Goal: Transaction & Acquisition: Purchase product/service

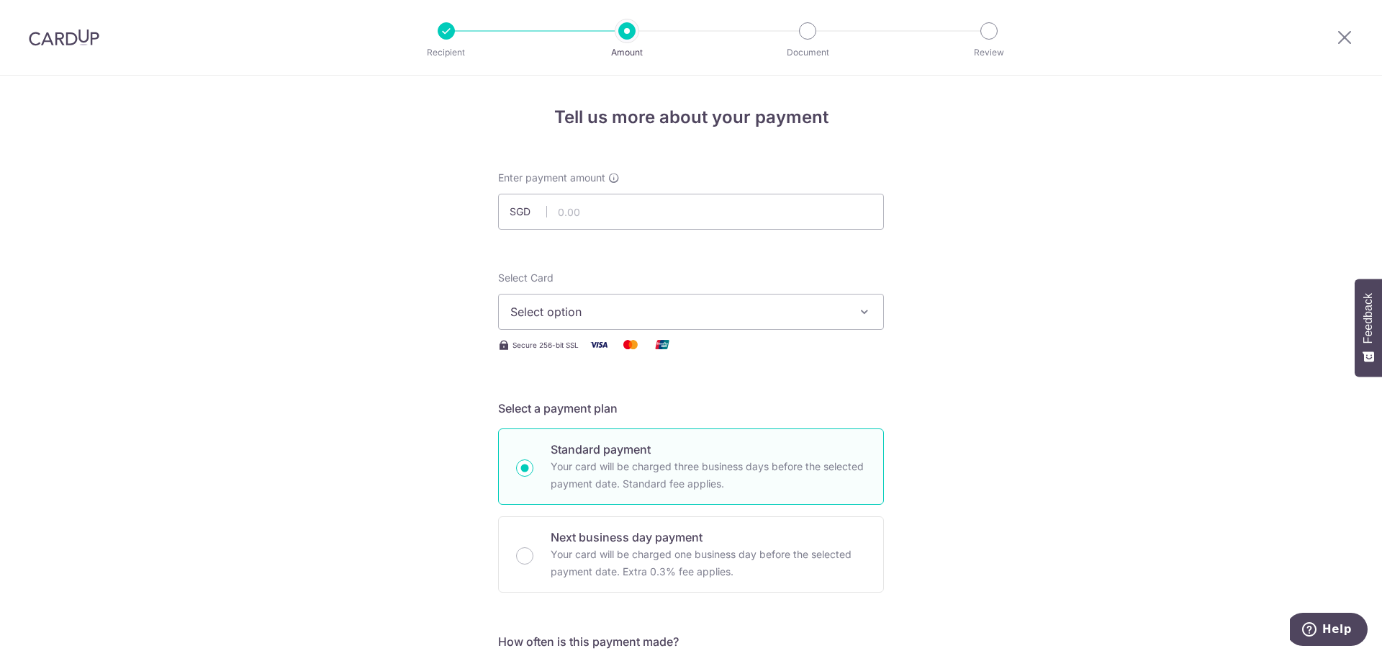
drag, startPoint x: 60, startPoint y: 38, endPoint x: 766, endPoint y: 58, distance: 706.3
click at [60, 39] on img at bounding box center [64, 37] width 71 height 17
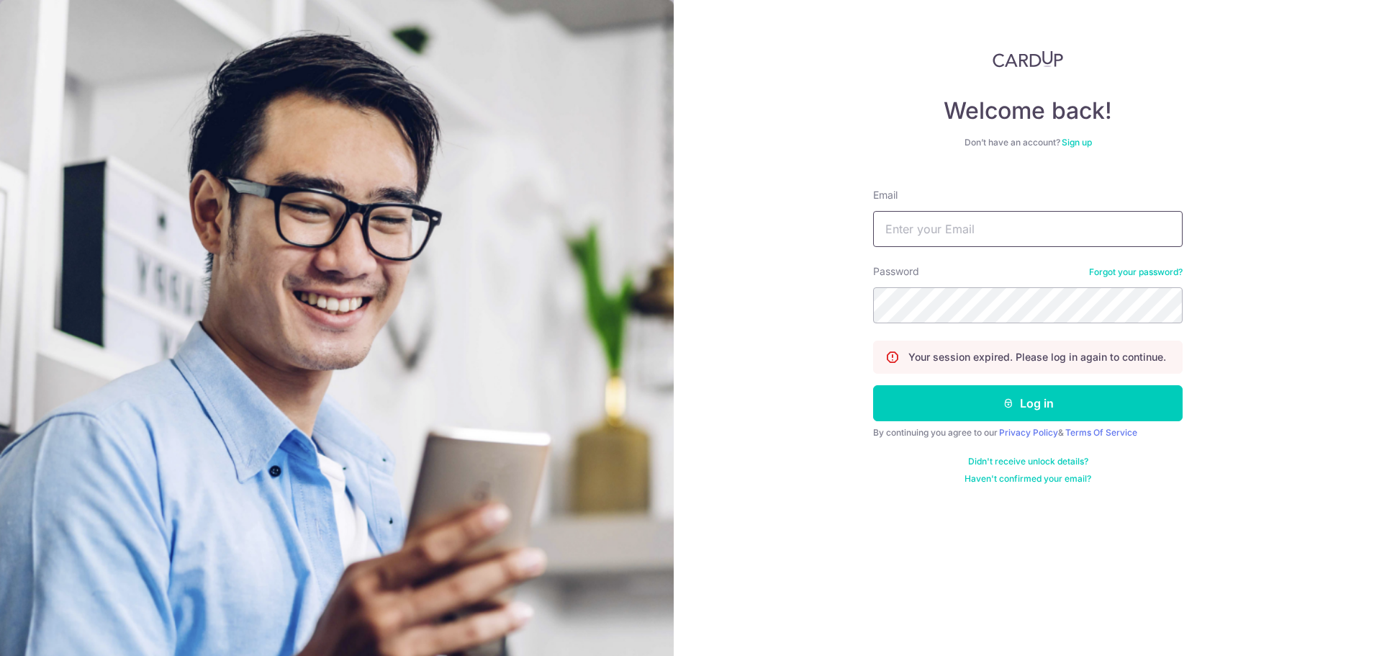
type input "[EMAIL_ADDRESS][DOMAIN_NAME]"
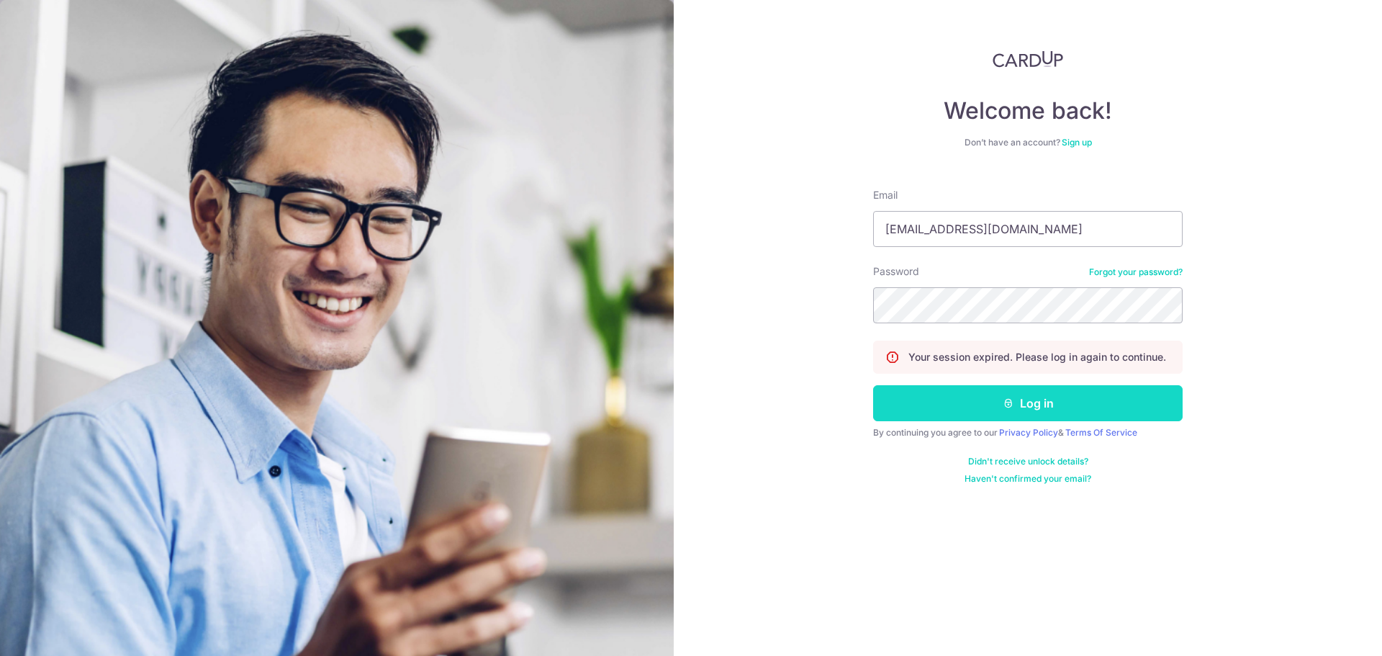
click at [1016, 412] on button "Log in" at bounding box center [1027, 403] width 309 height 36
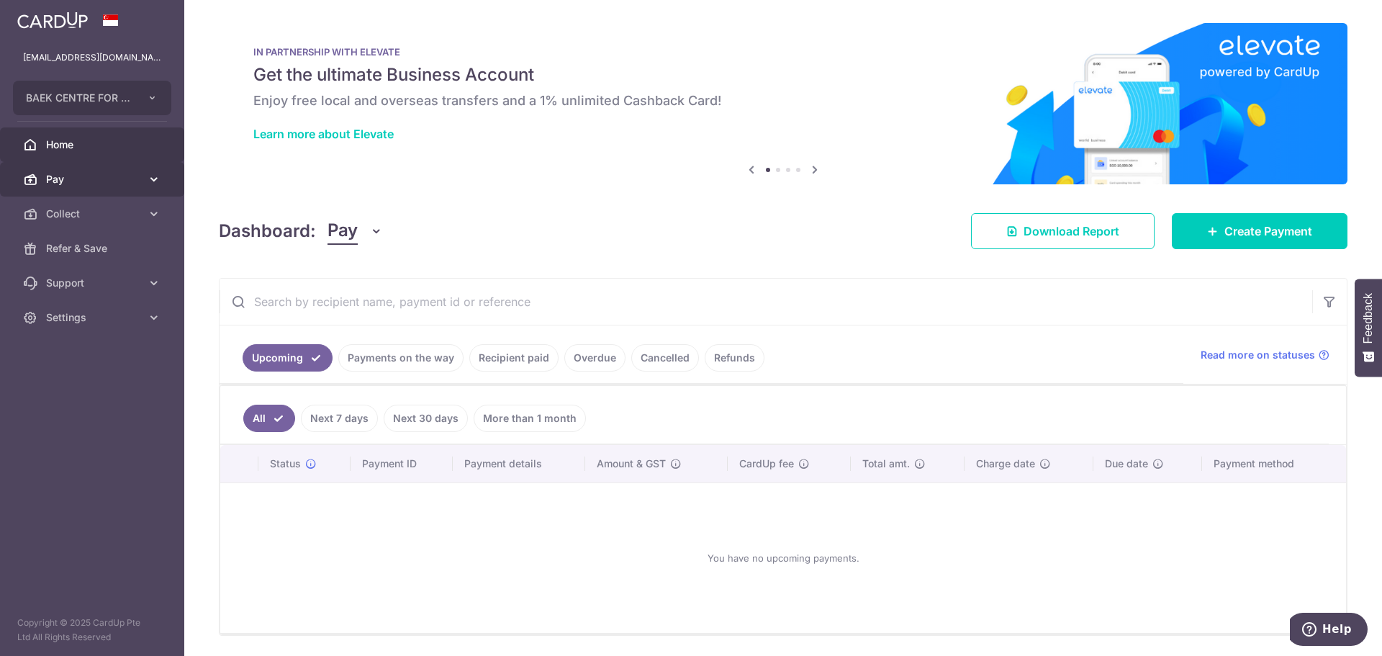
click at [67, 180] on span "Pay" at bounding box center [93, 179] width 95 height 14
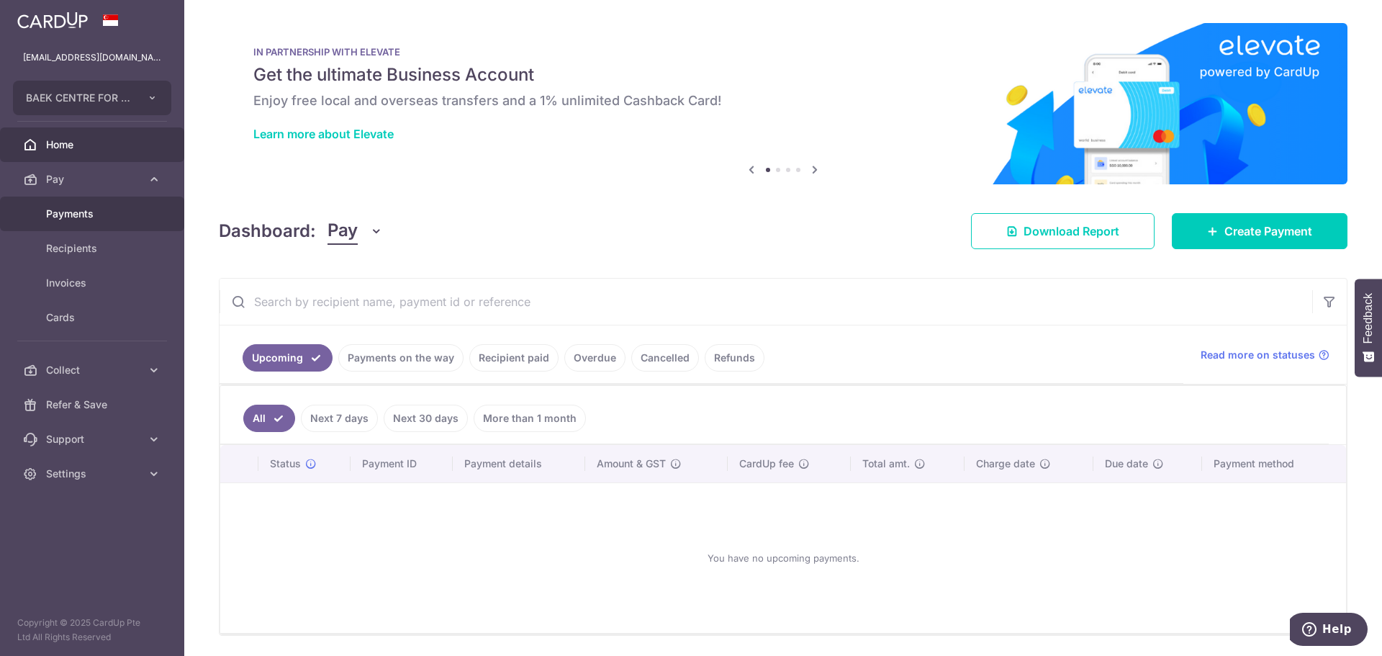
click at [87, 220] on span "Payments" at bounding box center [93, 214] width 95 height 14
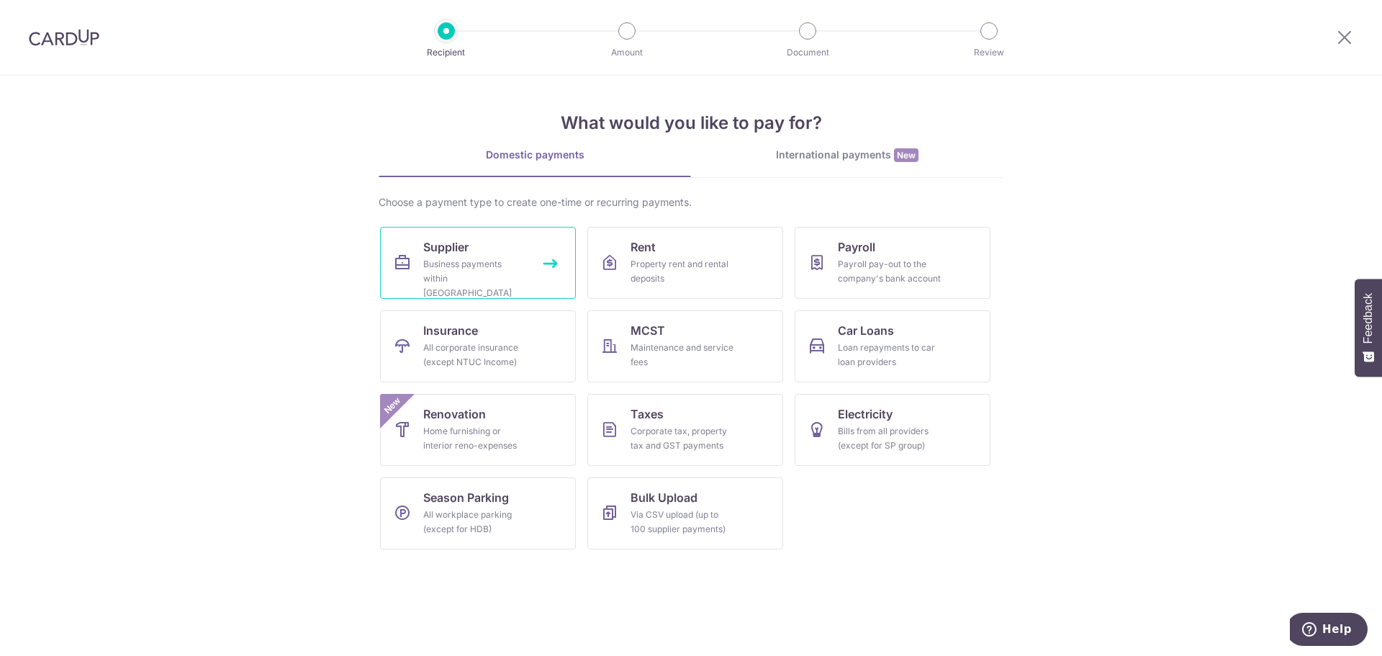
click at [502, 259] on div "Business payments within Singapore" at bounding box center [475, 278] width 104 height 43
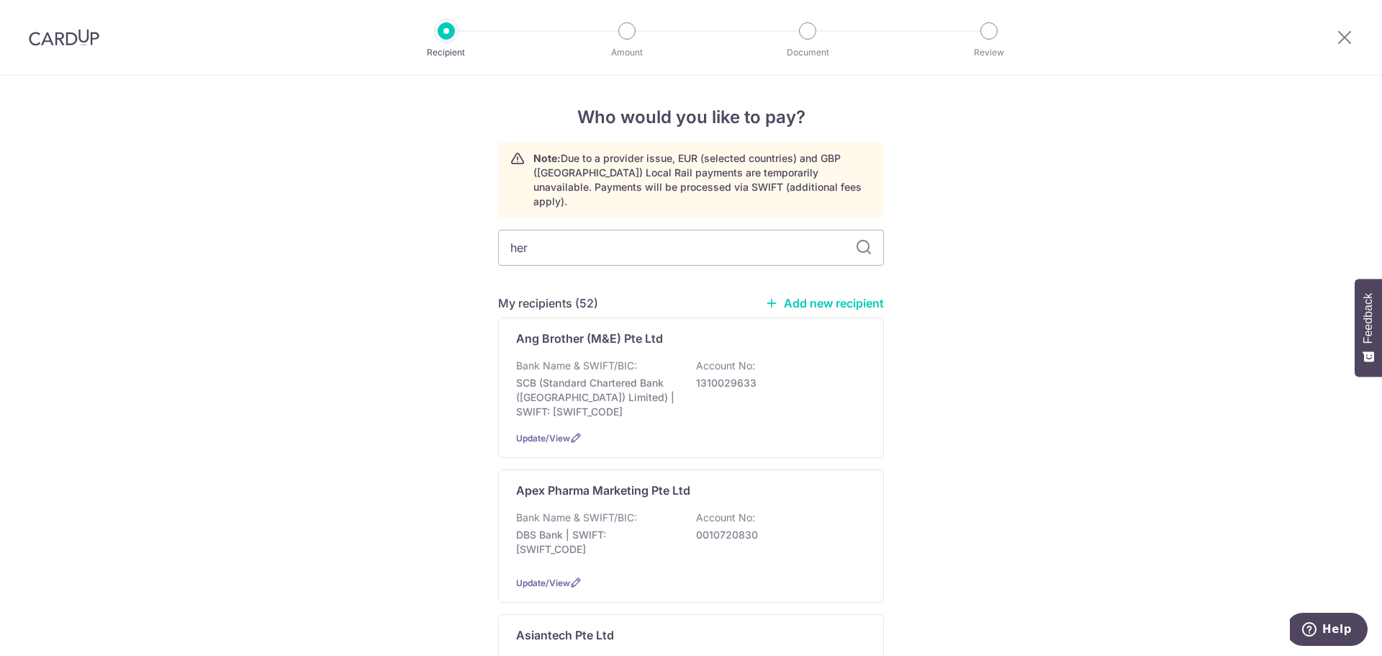
type input "hero"
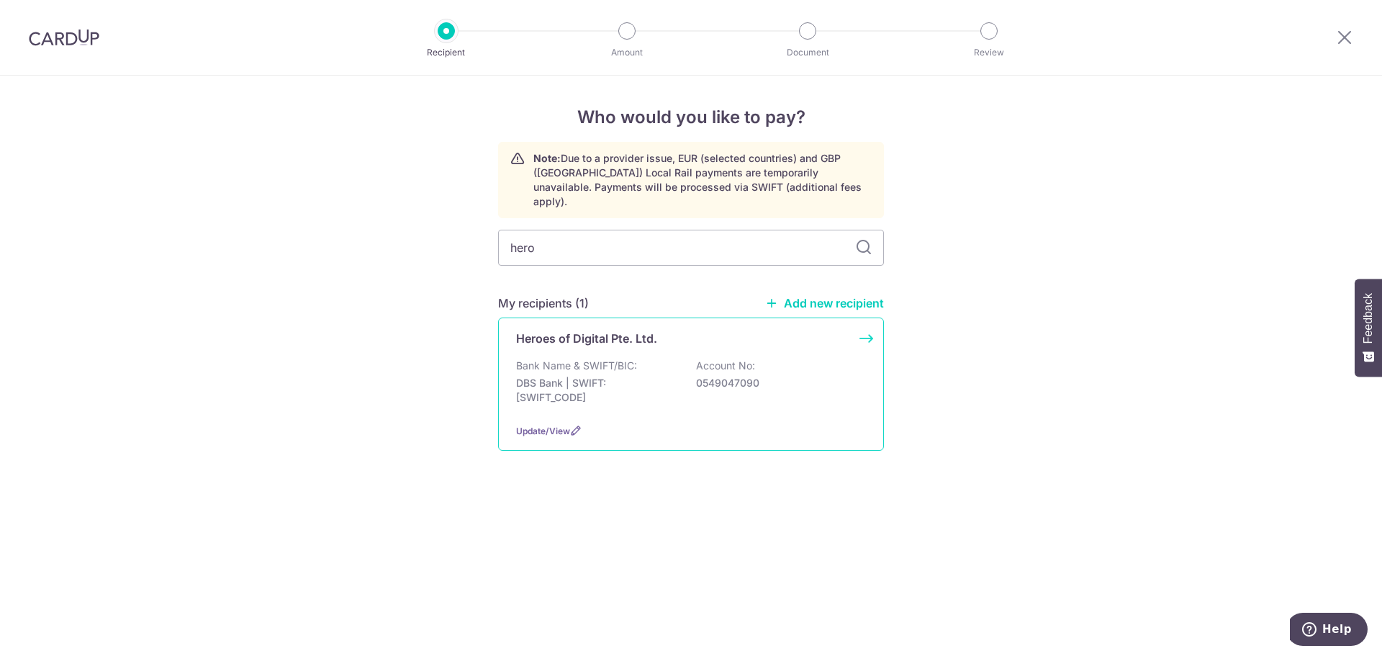
click at [867, 324] on div "Heroes of Digital Pte. Ltd. Bank Name & SWIFT/BIC: DBS Bank | SWIFT: DBSSSGSGXX…" at bounding box center [691, 383] width 386 height 133
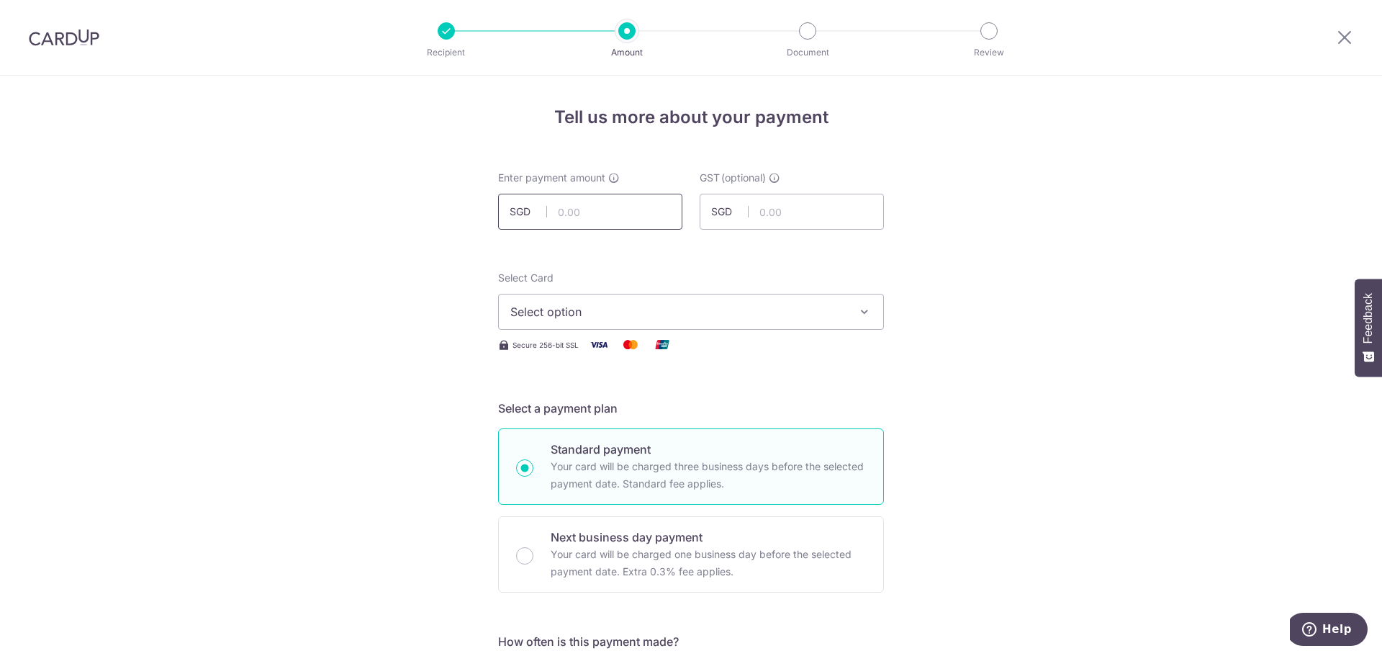
click at [597, 209] on input "text" at bounding box center [590, 212] width 184 height 36
type input "981.00"
click at [822, 314] on span "Select option" at bounding box center [677, 311] width 335 height 17
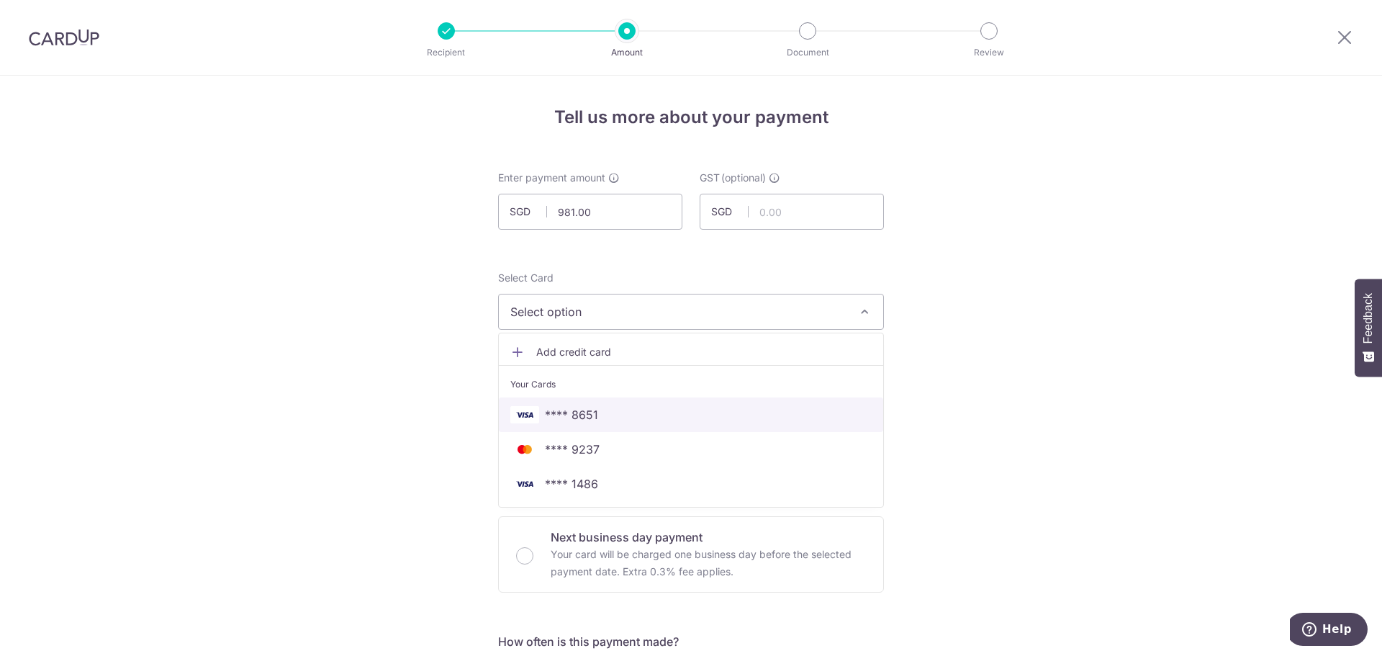
click at [585, 416] on span "**** 8651" at bounding box center [571, 414] width 53 height 17
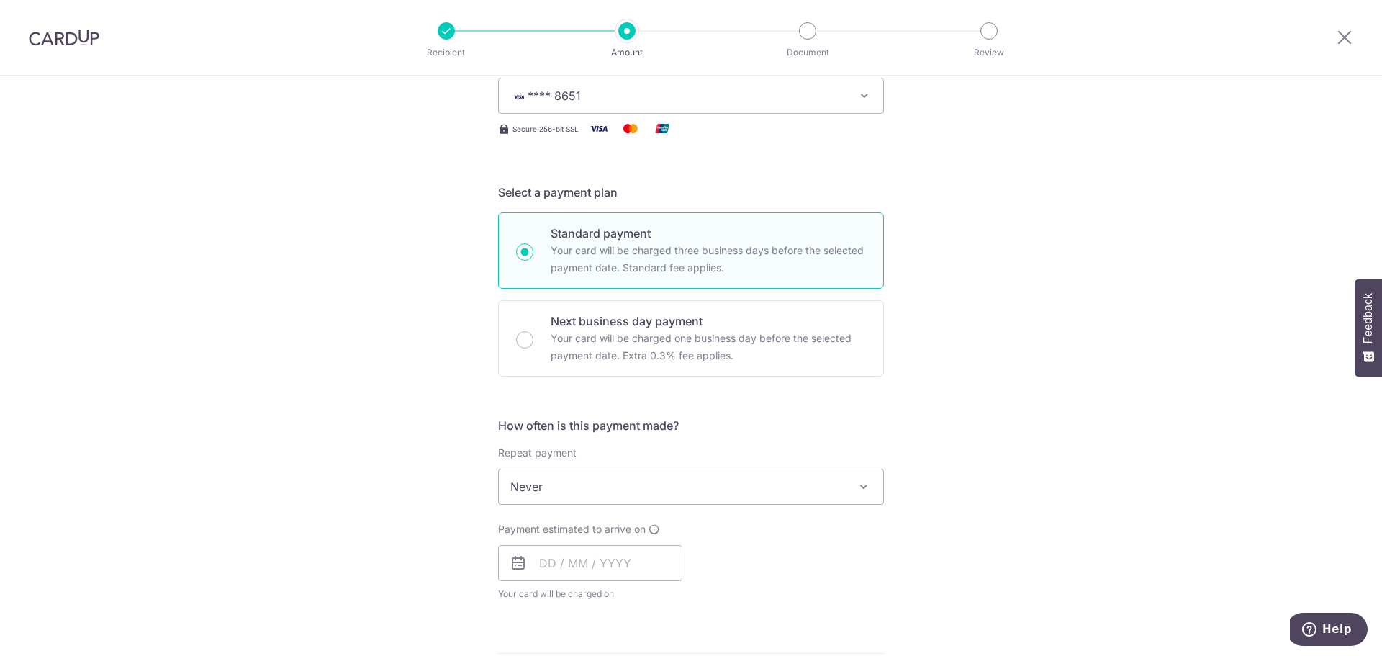
scroll to position [360, 0]
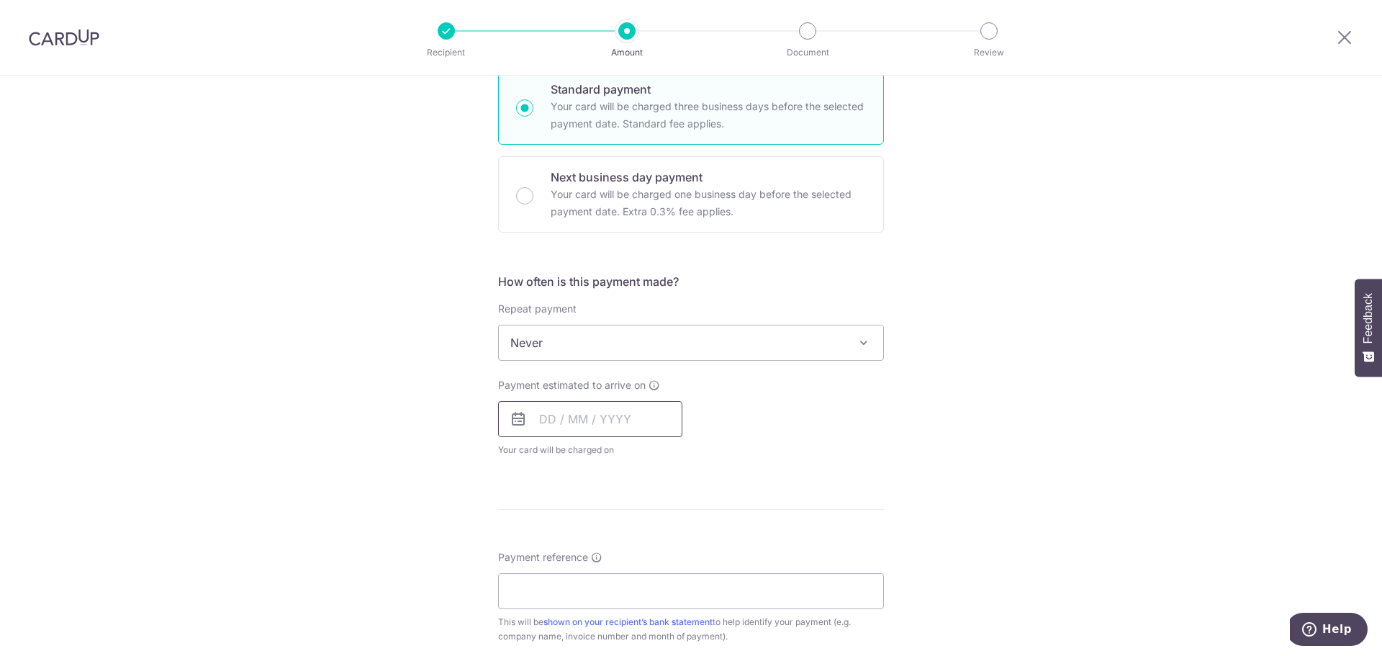
click at [566, 417] on input "text" at bounding box center [590, 419] width 184 height 36
click at [558, 553] on link "6" at bounding box center [556, 549] width 23 height 23
type input "[DATE]"
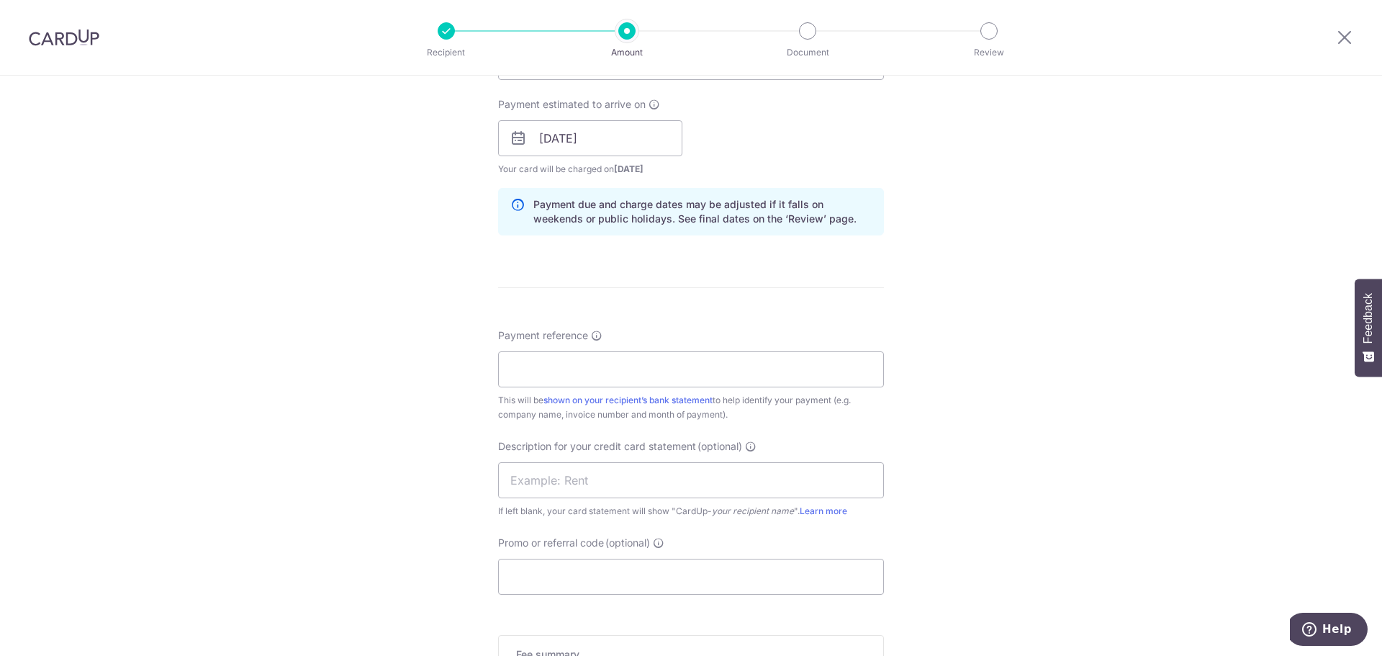
scroll to position [720, 0]
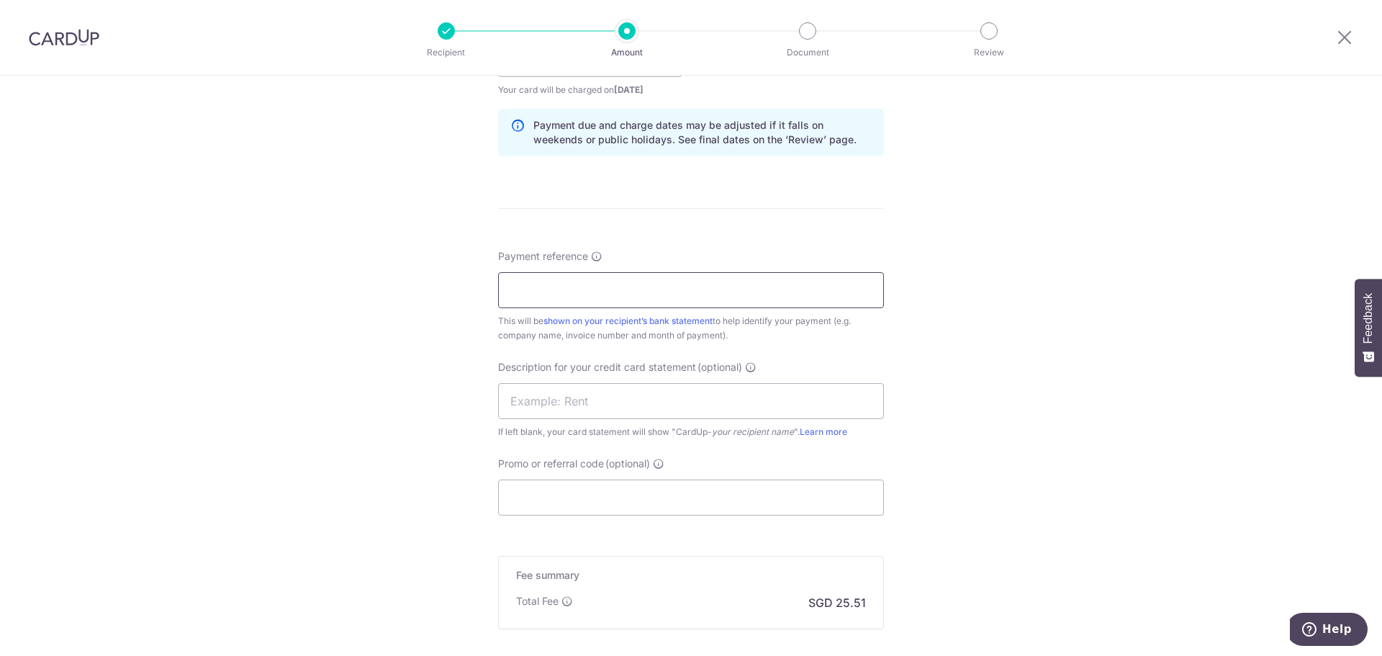
click at [576, 286] on input "Payment reference" at bounding box center [691, 290] width 386 height 36
paste input "212743"
type input "212743"
click at [565, 500] on input "Promo or referral code (optional)" at bounding box center [691, 497] width 386 height 36
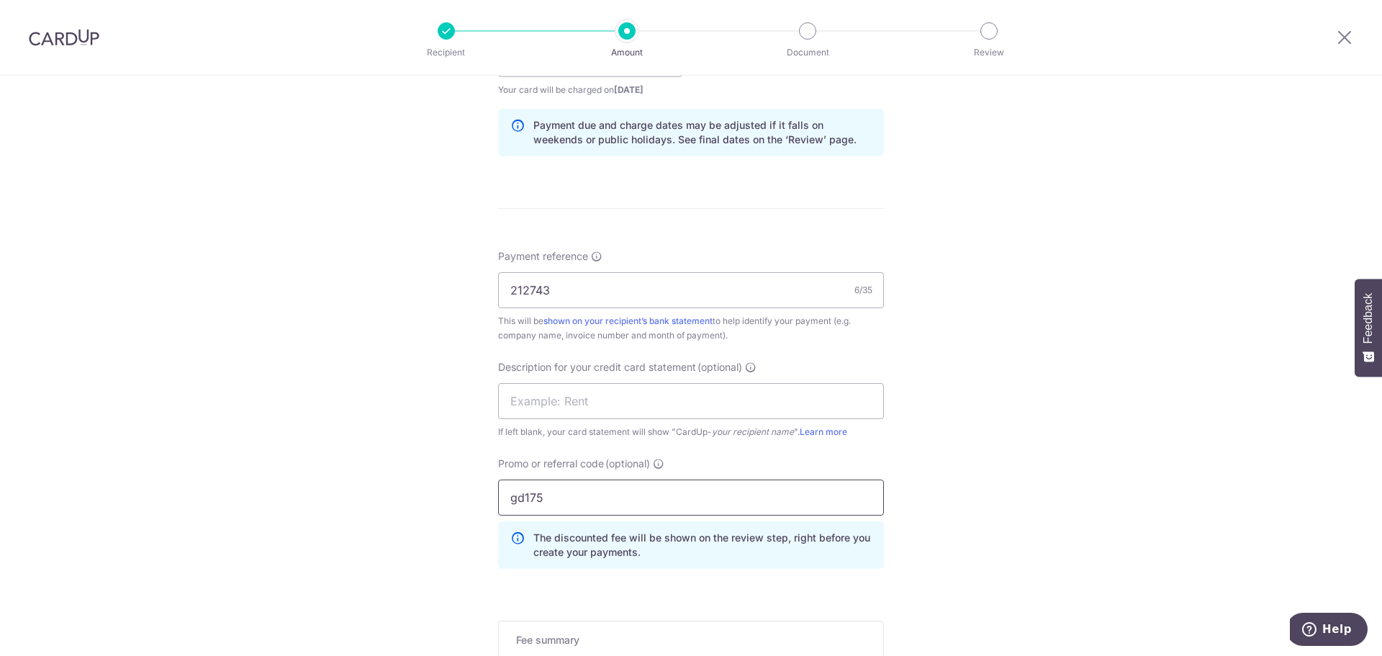
scroll to position [942, 0]
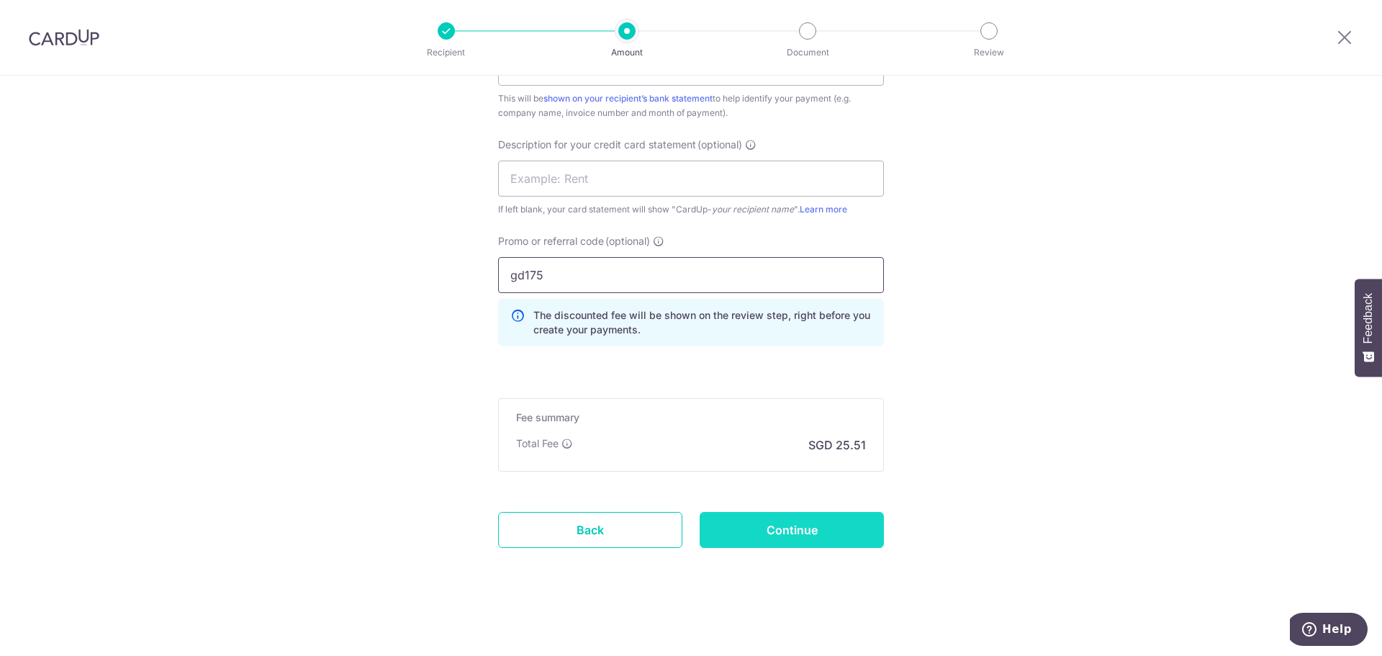
type input "gd175"
click at [785, 535] on input "Continue" at bounding box center [792, 530] width 184 height 36
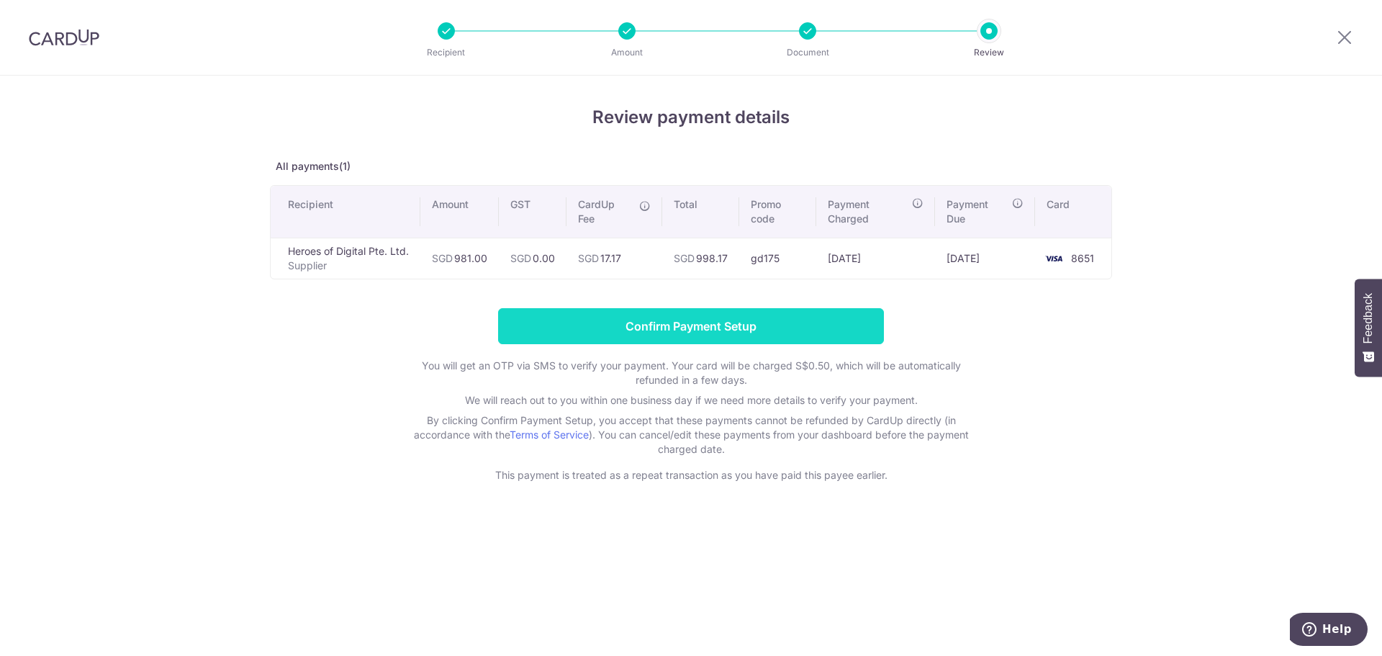
click at [707, 320] on input "Confirm Payment Setup" at bounding box center [691, 326] width 386 height 36
